Goal: Transaction & Acquisition: Purchase product/service

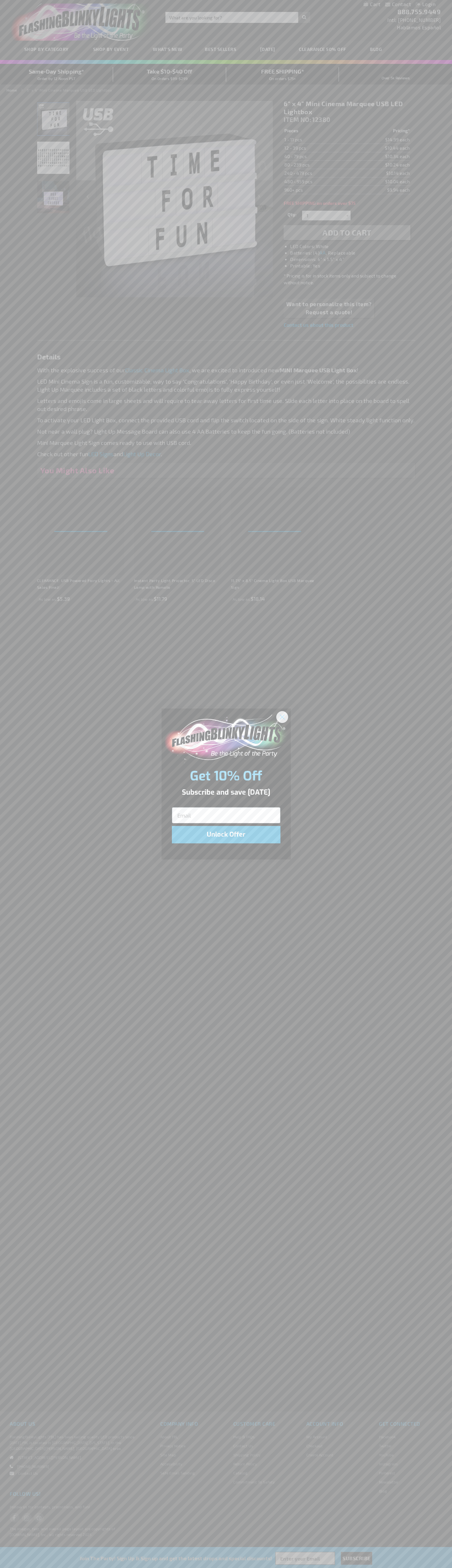
click at [282, 716] on icon "Close dialog" at bounding box center [281, 716] width 4 height 4
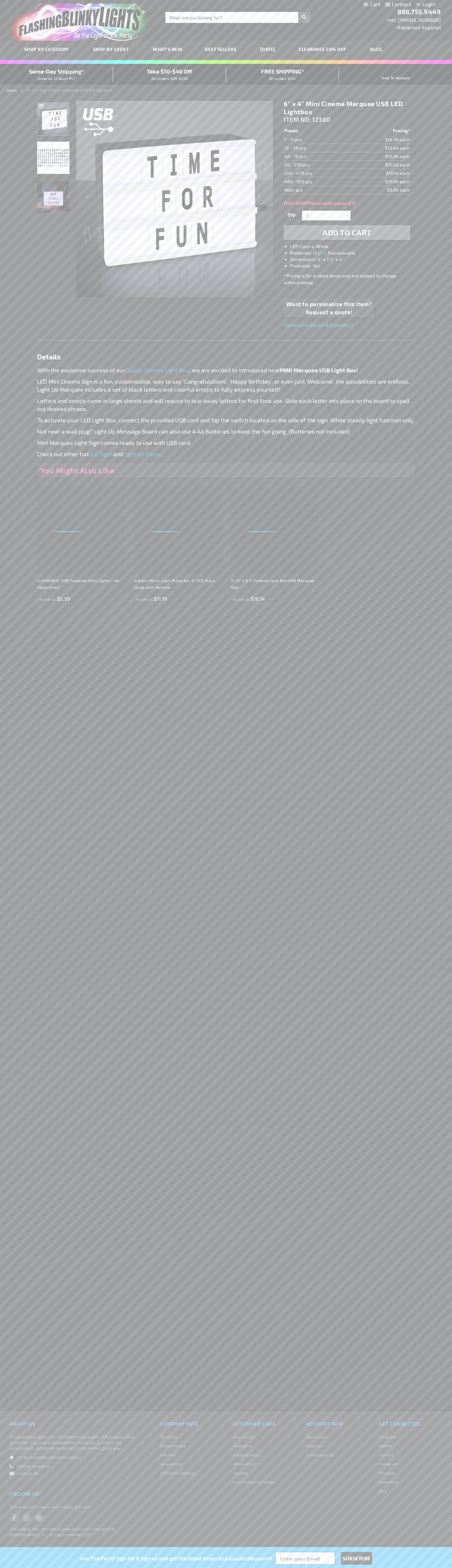
click at [353, 247] on li "LED Colors: White" at bounding box center [353, 247] width 126 height 7
click at [347, 233] on span "Add to Cart" at bounding box center [347, 232] width 49 height 9
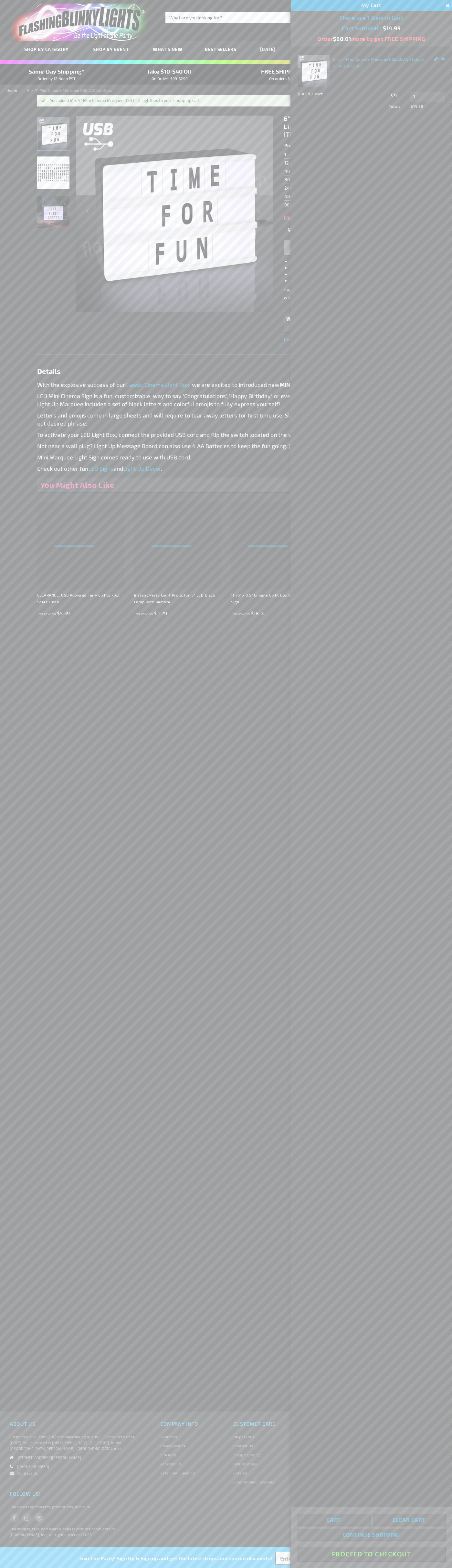
click at [371, 1554] on button "Proceed To Checkout" at bounding box center [371, 1554] width 148 height 15
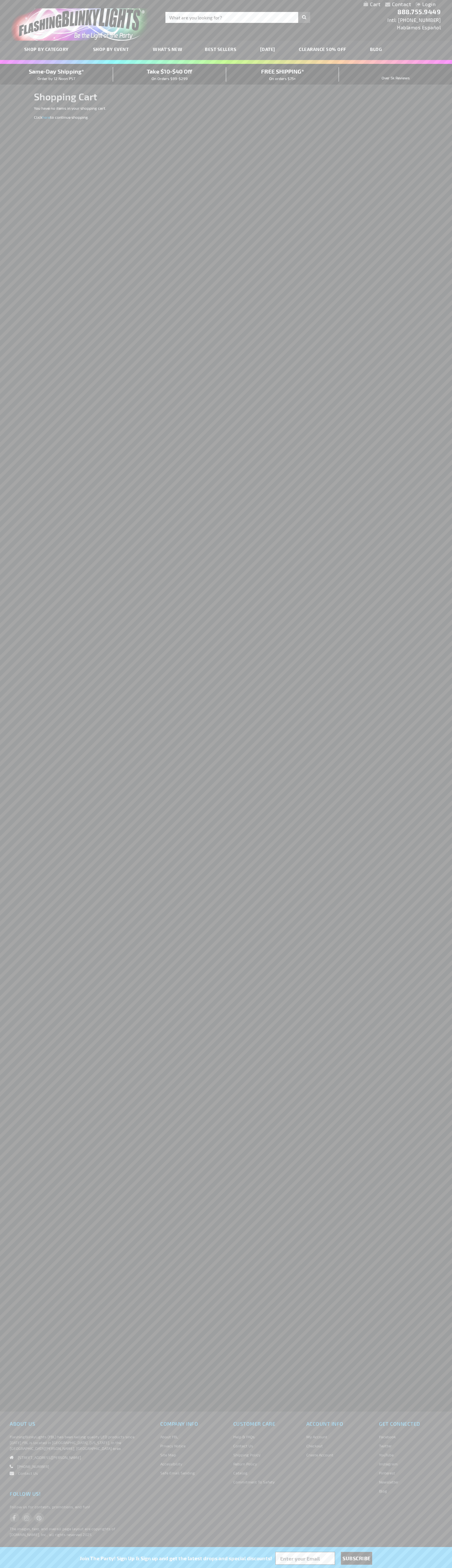
click at [57, 74] on span "Same-Day Shipping*" at bounding box center [56, 71] width 55 height 7
click at [67, 25] on img "store logo" at bounding box center [81, 22] width 139 height 37
click at [426, 330] on div "Contact Compare Products Login Skip to Content My Cart My Cart Close You have n…" at bounding box center [226, 784] width 452 height 1568
click at [164, 1567] on html "The store will not work correctly when cookies are disabled. Contact Compare Pr…" at bounding box center [226, 784] width 452 height 1568
click at [21, 1567] on html "The store will not work correctly when cookies are disabled. Contact Compare Pr…" at bounding box center [226, 784] width 452 height 1568
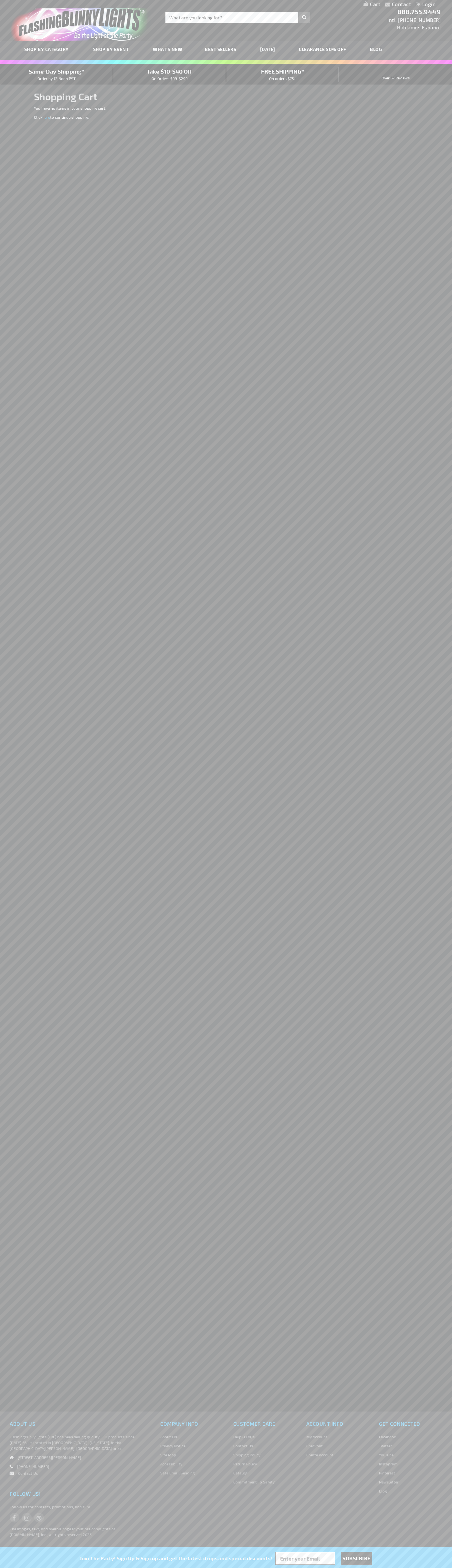
click at [57, 74] on span "Same-Day Shipping*" at bounding box center [56, 71] width 55 height 7
